Goal: Check status: Check status

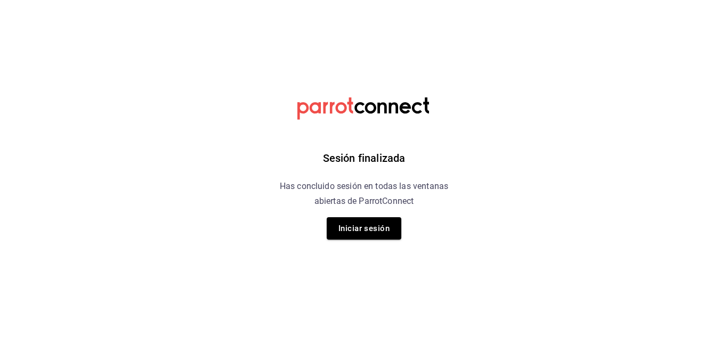
click at [364, 240] on div "Sesión finalizada Has concluido sesión en todas las ventanas abiertas de Parrot…" at bounding box center [364, 168] width 269 height 337
click at [365, 234] on button "Iniciar sesión" at bounding box center [364, 228] width 75 height 22
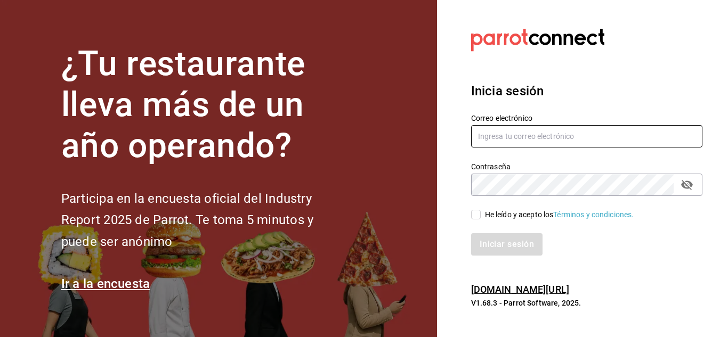
type input "hijodelmaiz@hotmail.com"
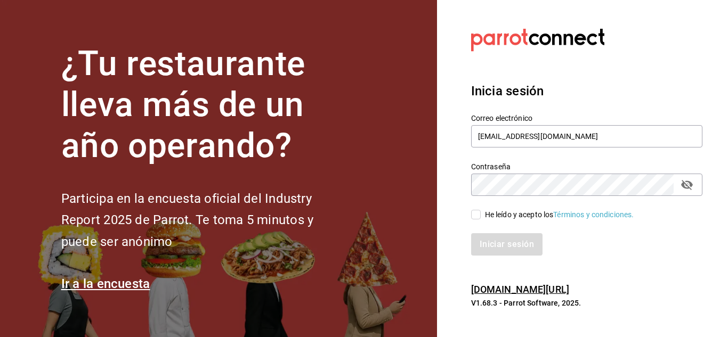
click at [479, 218] on input "He leído y acepto los Términos y condiciones." at bounding box center [476, 215] width 10 height 10
checkbox input "true"
click at [503, 252] on button "Iniciar sesión" at bounding box center [507, 244] width 72 height 22
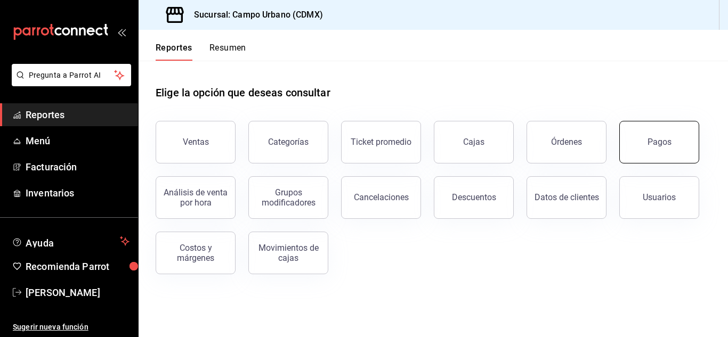
click at [664, 136] on button "Pagos" at bounding box center [659, 142] width 80 height 43
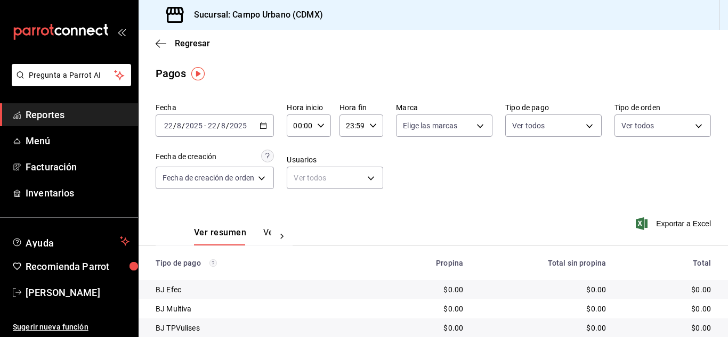
click at [269, 125] on div "[DATE] [DATE] - [DATE] [DATE]" at bounding box center [215, 126] width 118 height 22
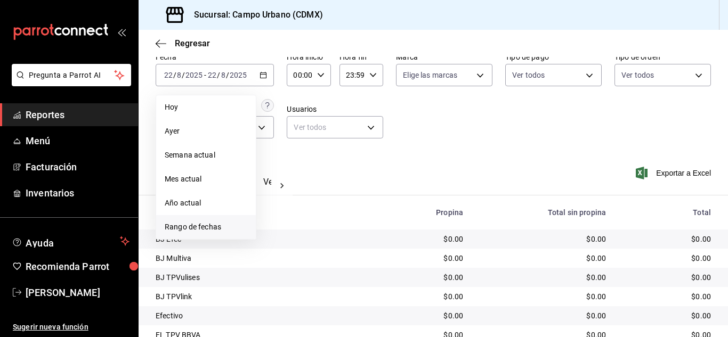
scroll to position [53, 0]
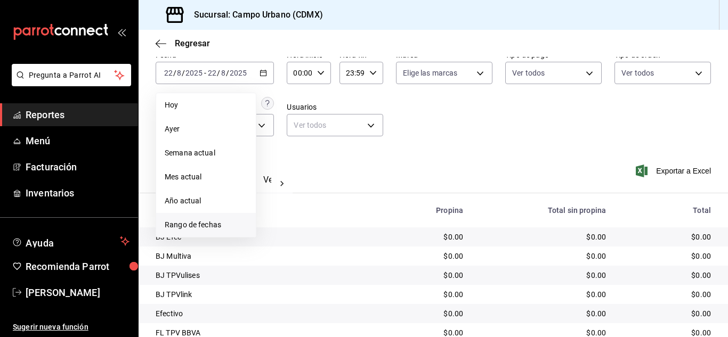
click at [209, 227] on span "Rango de fechas" at bounding box center [206, 224] width 83 height 11
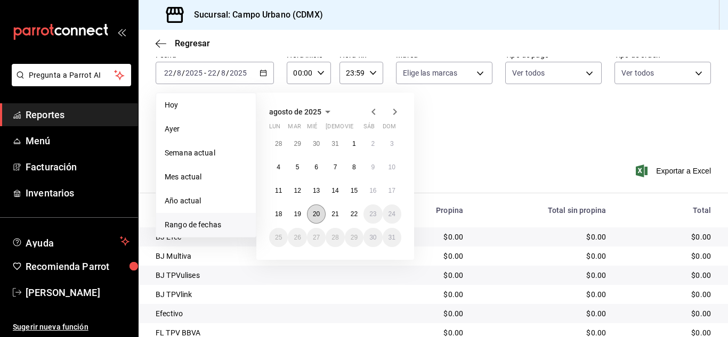
click at [314, 216] on abbr "20" at bounding box center [316, 213] width 7 height 7
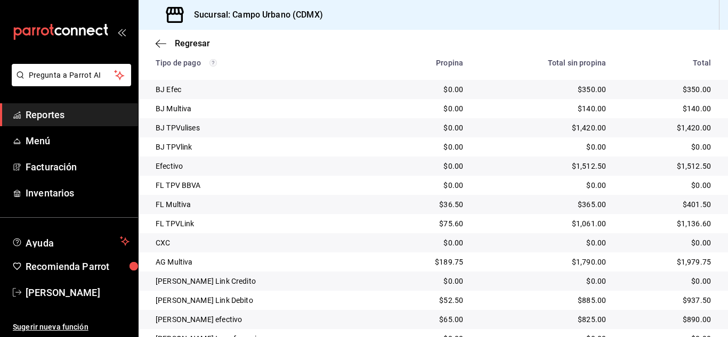
scroll to position [204, 0]
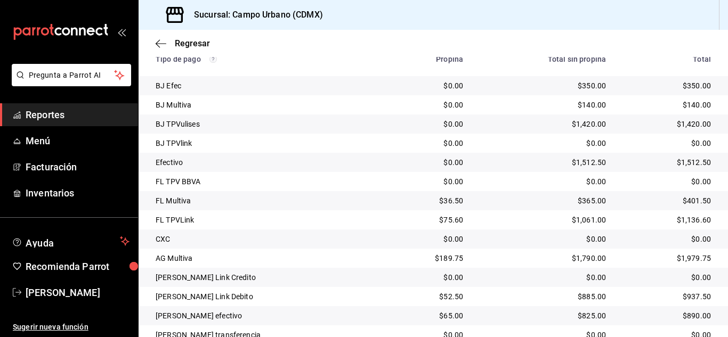
click at [520, 138] on div "$0.00" at bounding box center [543, 143] width 126 height 11
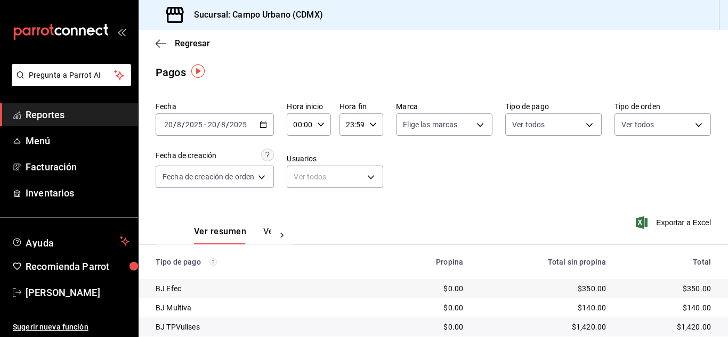
scroll to position [0, 0]
